Goal: Information Seeking & Learning: Find specific fact

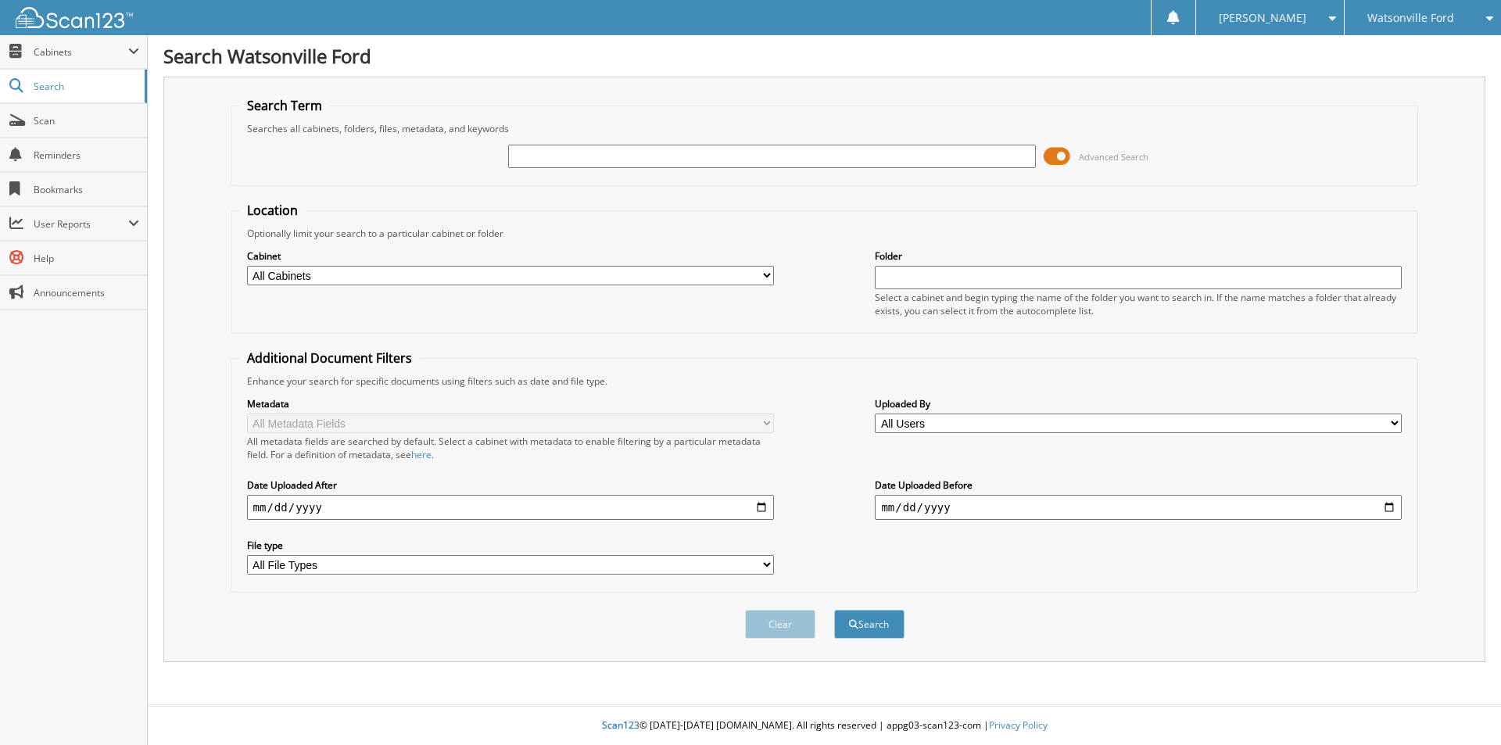
click at [907, 277] on input "text" at bounding box center [1138, 277] width 527 height 23
type input "FORD CHECKS"
click at [577, 157] on input "text" at bounding box center [771, 156] width 527 height 23
type input "WF14191"
click at [834, 610] on button "Search" at bounding box center [869, 624] width 70 height 29
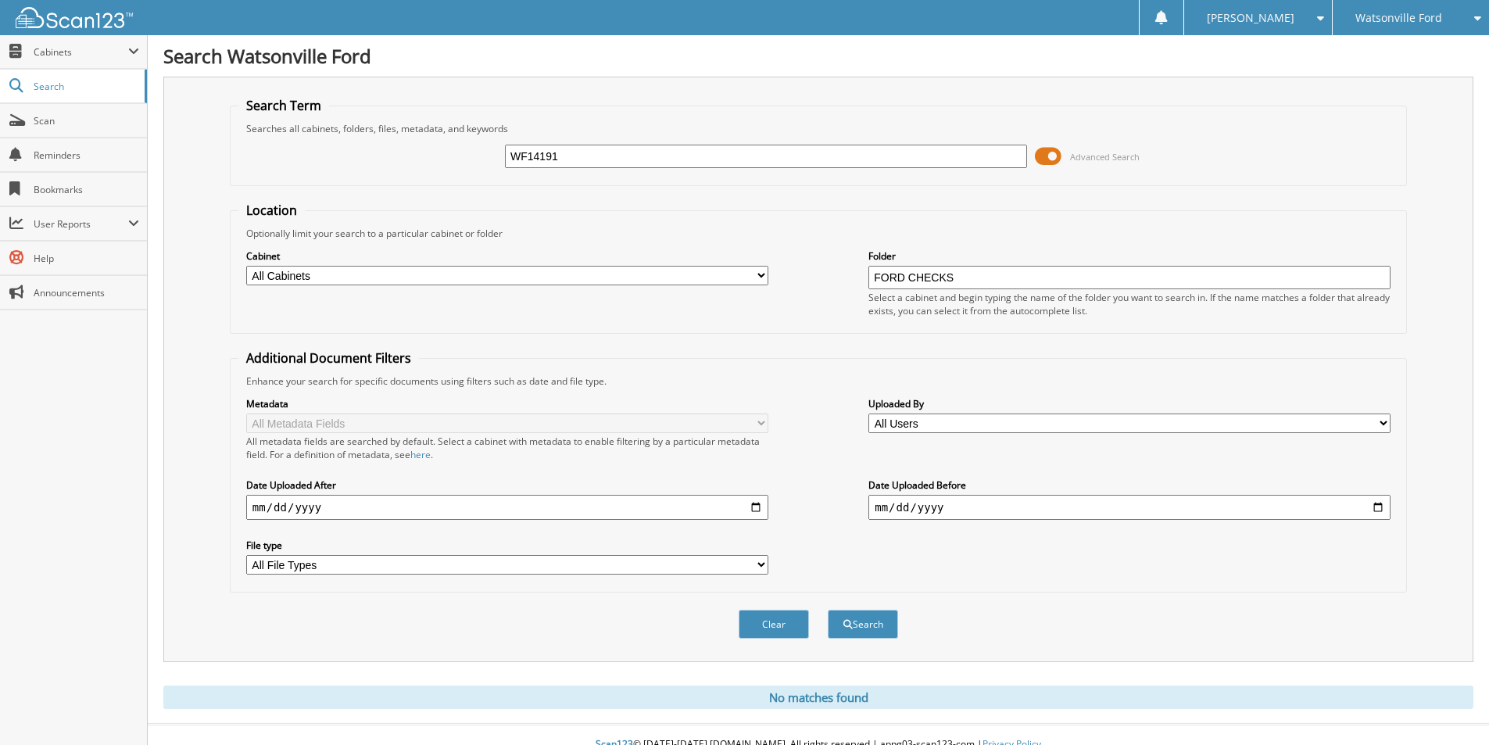
click at [963, 276] on input "FORD CHECKS" at bounding box center [1129, 277] width 522 height 23
type input "W"
click at [796, 159] on input "WF14191" at bounding box center [766, 156] width 522 height 23
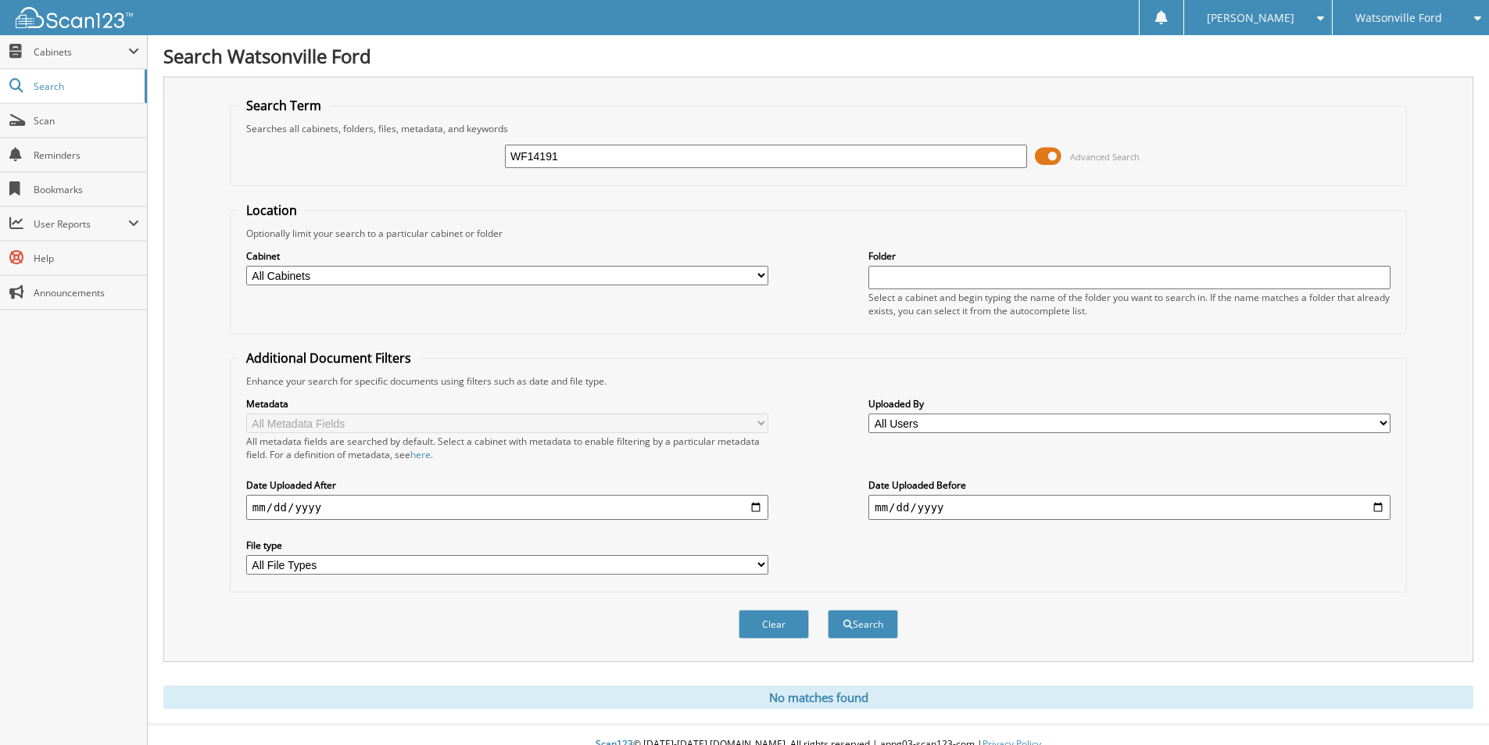
click at [796, 159] on input "WF14191" at bounding box center [766, 156] width 522 height 23
type input "WARRENVILLE"
click at [828, 610] on button "Search" at bounding box center [863, 624] width 70 height 29
click at [637, 268] on select "All Cabinets ACCOUNTS PAYABLE ACCOUNTS RECEIVABLE CAR DEALS DAILY DEPOSITS NJPA…" at bounding box center [507, 276] width 522 height 20
select select "54452"
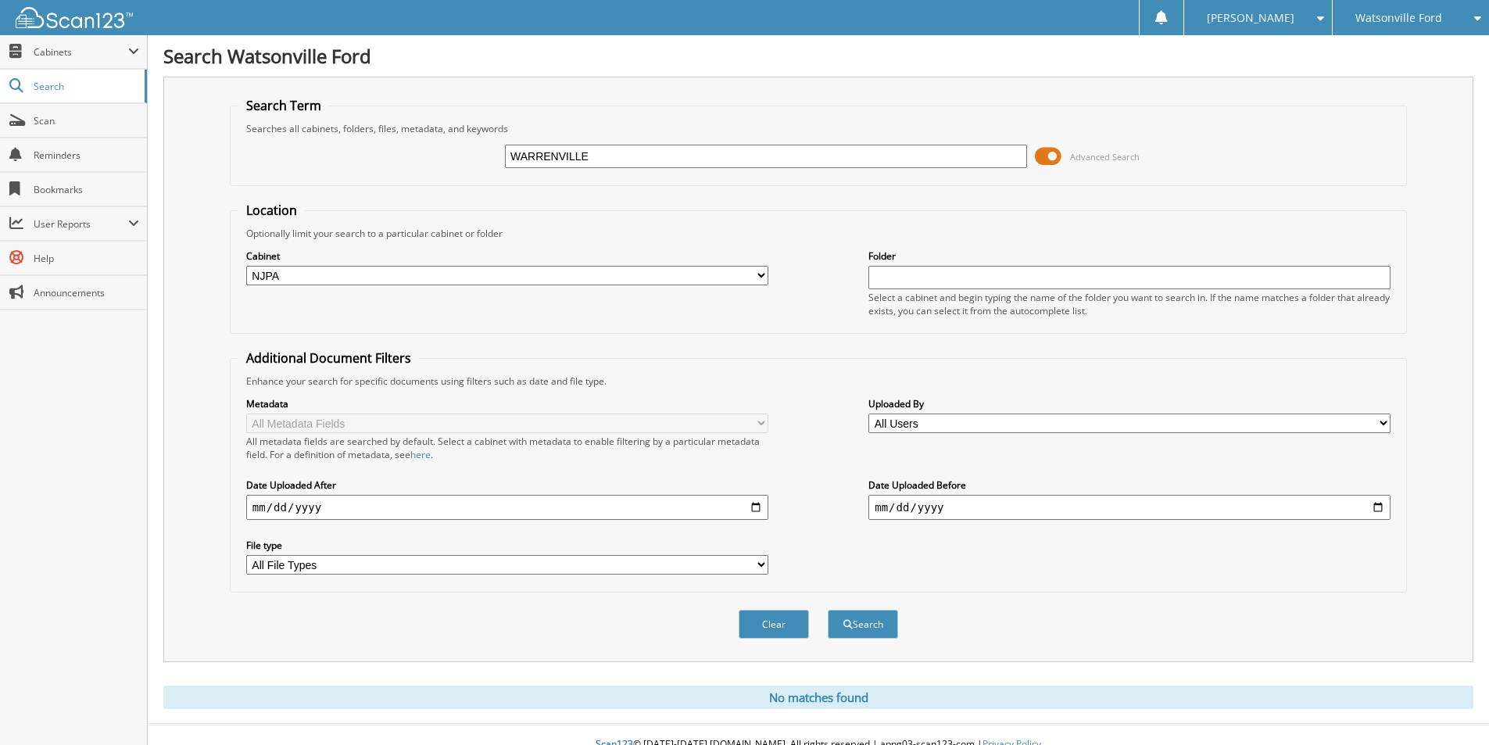
click at [246, 266] on select "All Cabinets ACCOUNTS PAYABLE ACCOUNTS RECEIVABLE CAR DEALS DAILY DEPOSITS NJPA…" at bounding box center [507, 276] width 522 height 20
click at [786, 415] on div "Metadata All Metadata Fields All metadata fields are searched by default. Selec…" at bounding box center [818, 486] width 1160 height 196
click at [868, 613] on button "Search" at bounding box center [863, 624] width 70 height 29
click at [599, 153] on input "WARRENVILLE" at bounding box center [766, 156] width 522 height 23
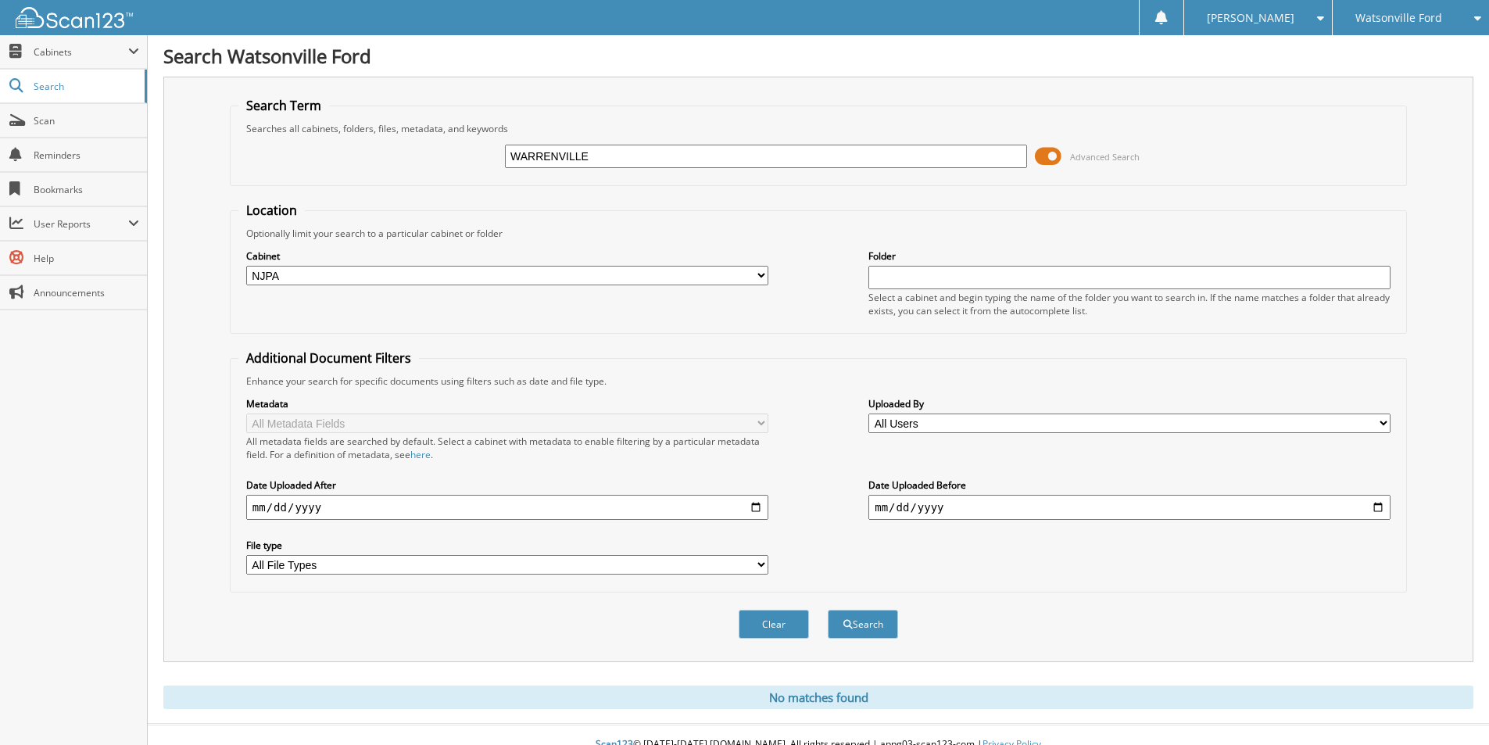
click at [610, 159] on input "WARRENVILLE" at bounding box center [766, 156] width 522 height 23
type input "WF11882"
click at [828, 610] on button "Search" at bounding box center [863, 624] width 70 height 29
click at [951, 277] on input "text" at bounding box center [1129, 277] width 522 height 23
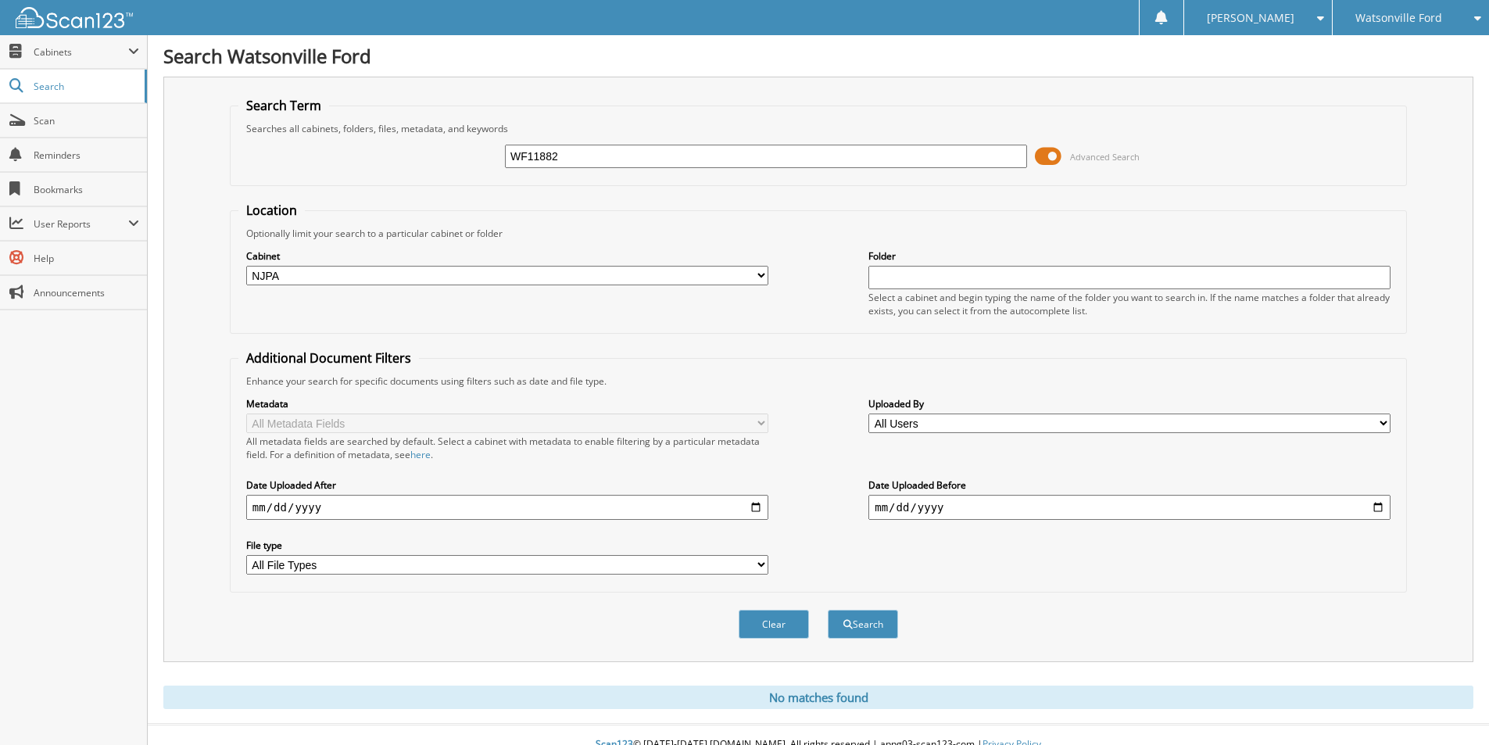
type input "FORD CHECKS"
click at [860, 624] on button "Search" at bounding box center [863, 624] width 70 height 29
click at [73, 48] on span "Cabinets" at bounding box center [81, 51] width 95 height 13
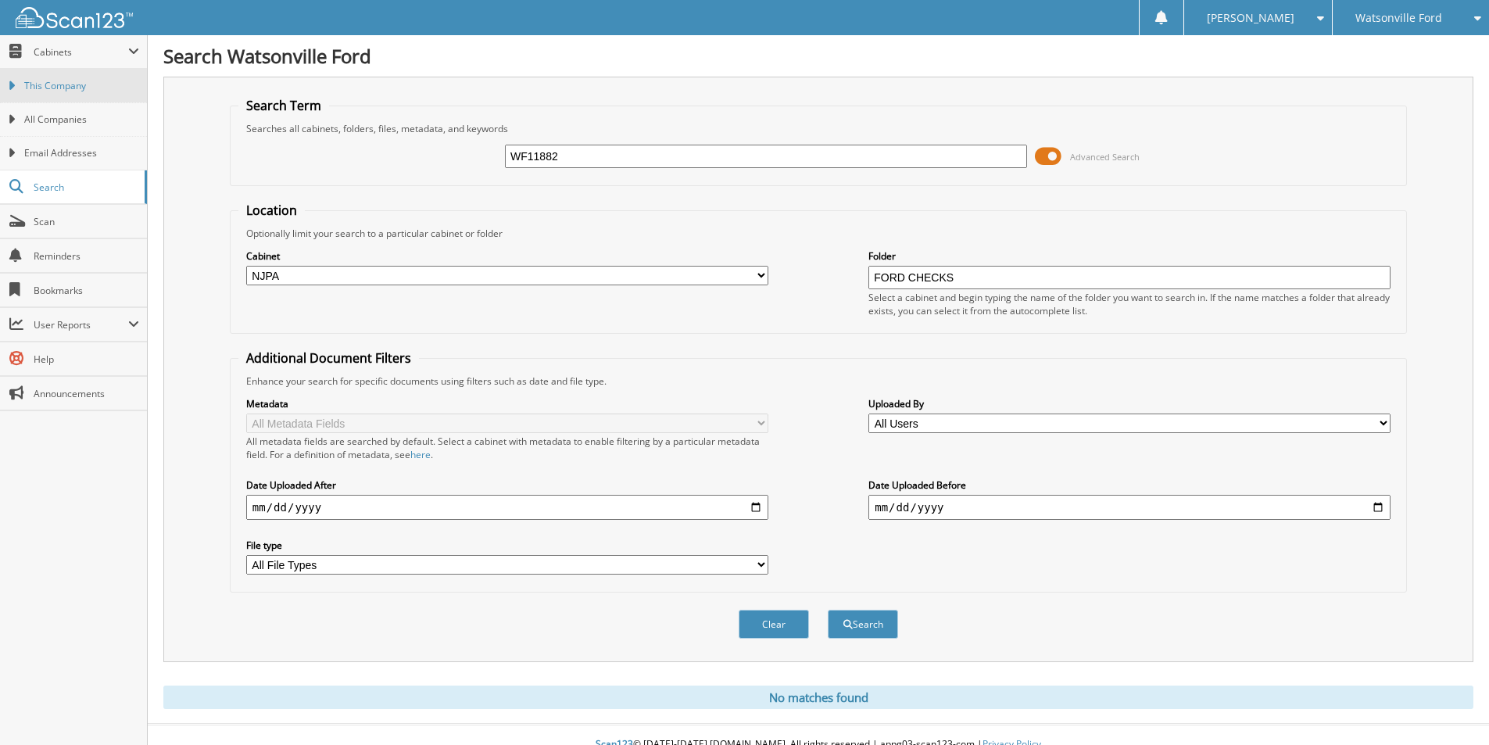
click at [60, 86] on span "This Company" at bounding box center [81, 86] width 115 height 14
